Goal: Manage account settings

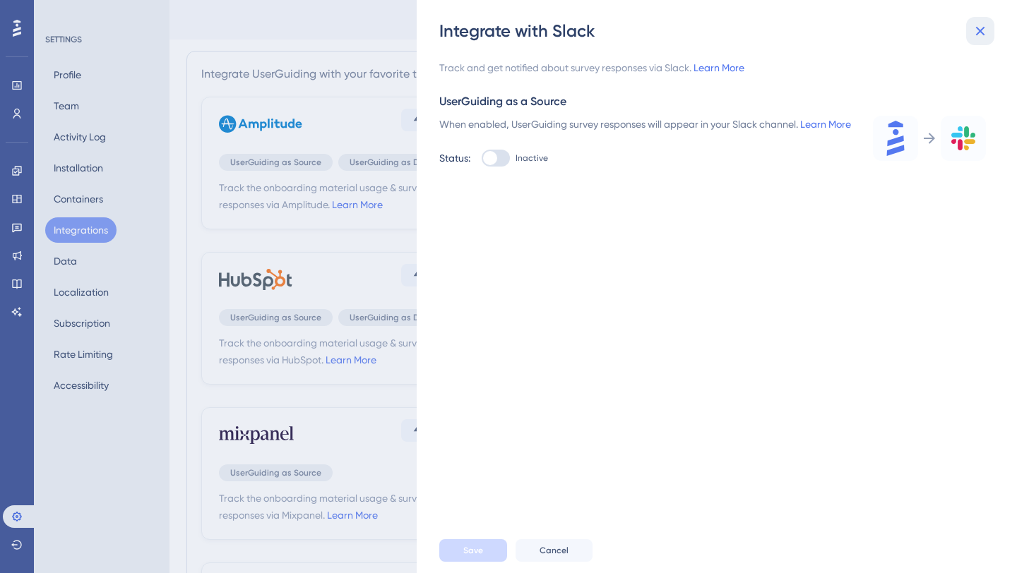
click at [975, 43] on button at bounding box center [980, 31] width 28 height 28
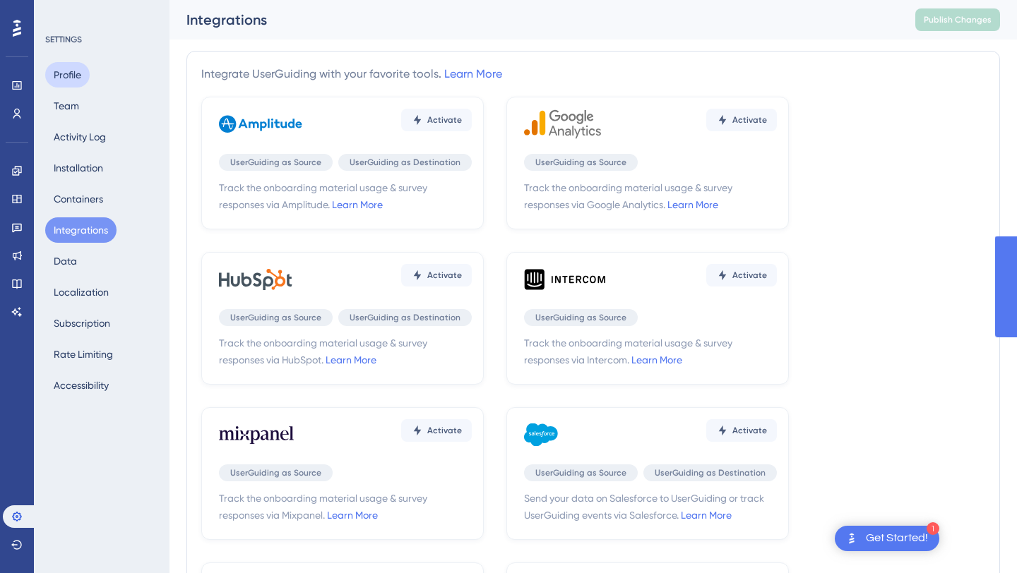
click at [69, 75] on button "Profile" at bounding box center [67, 74] width 44 height 25
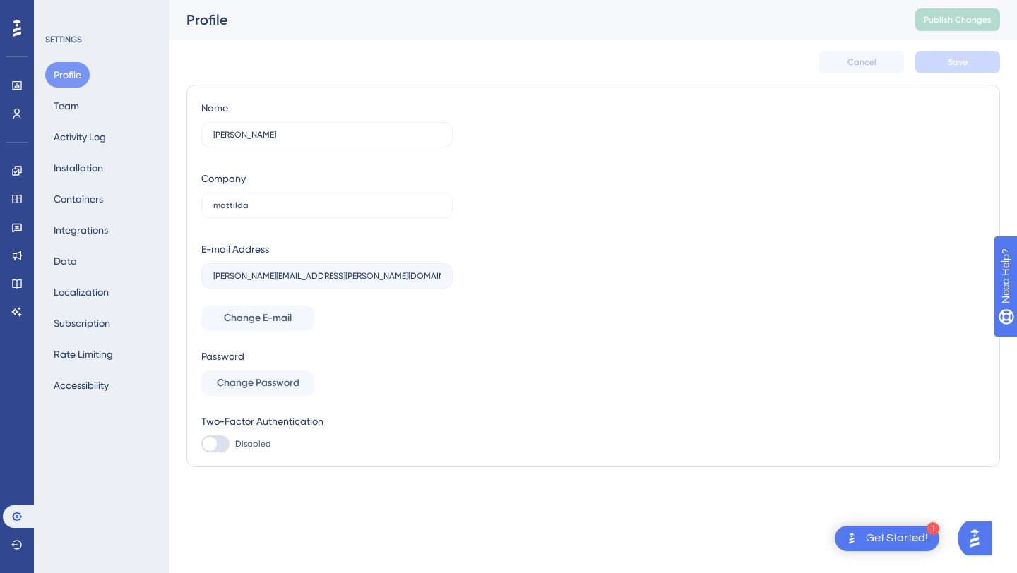
click at [0, 99] on div "Performance Users Engagement Widgets Feedback Product Updates Knowledge Base AI…" at bounding box center [17, 286] width 34 height 573
click at [11, 90] on icon at bounding box center [16, 85] width 11 height 11
